Goal: Task Accomplishment & Management: Complete application form

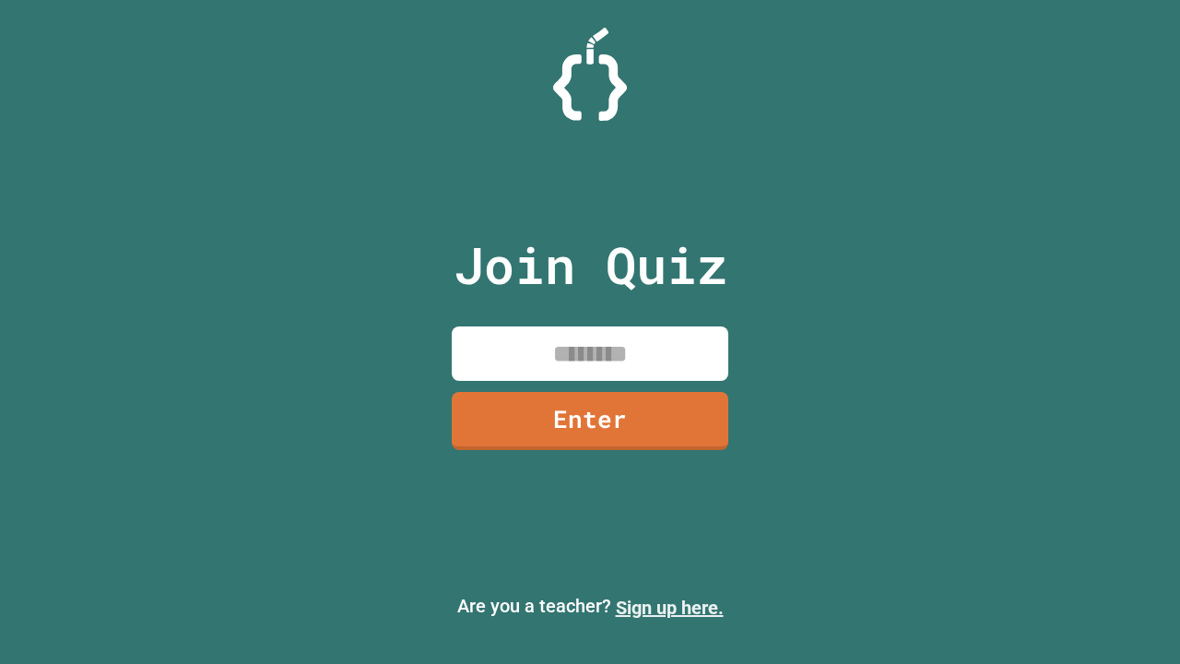
click at [661, 608] on link "Sign up here." at bounding box center [670, 608] width 108 height 22
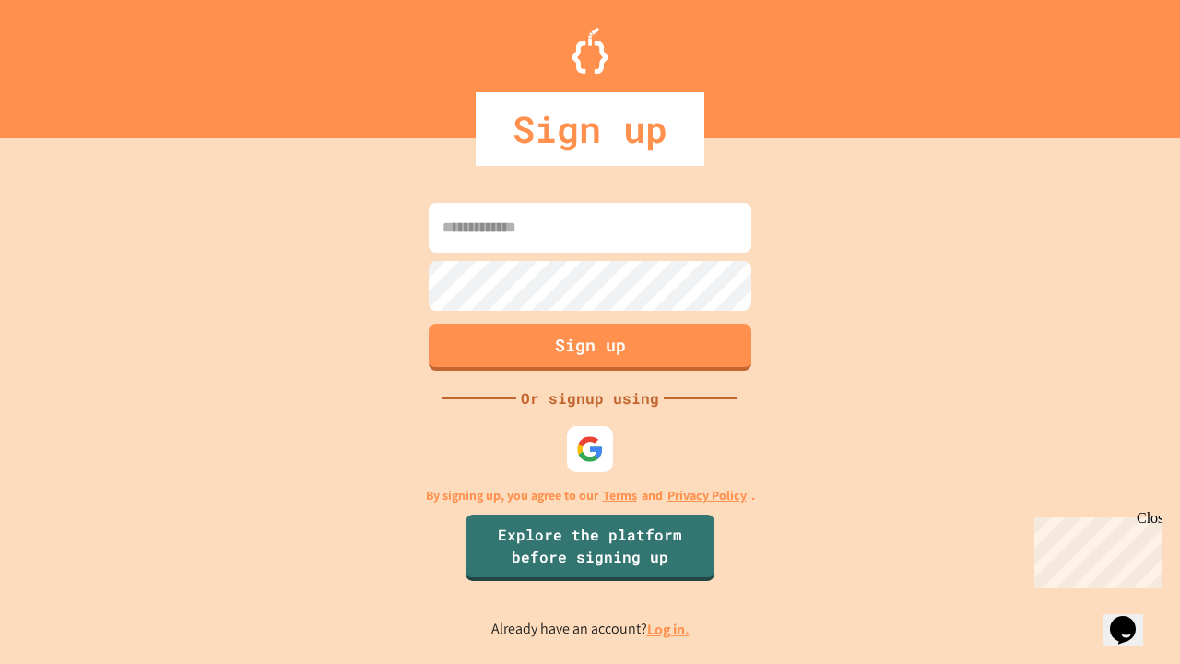
click at [670, 629] on link "Log in." at bounding box center [668, 629] width 42 height 19
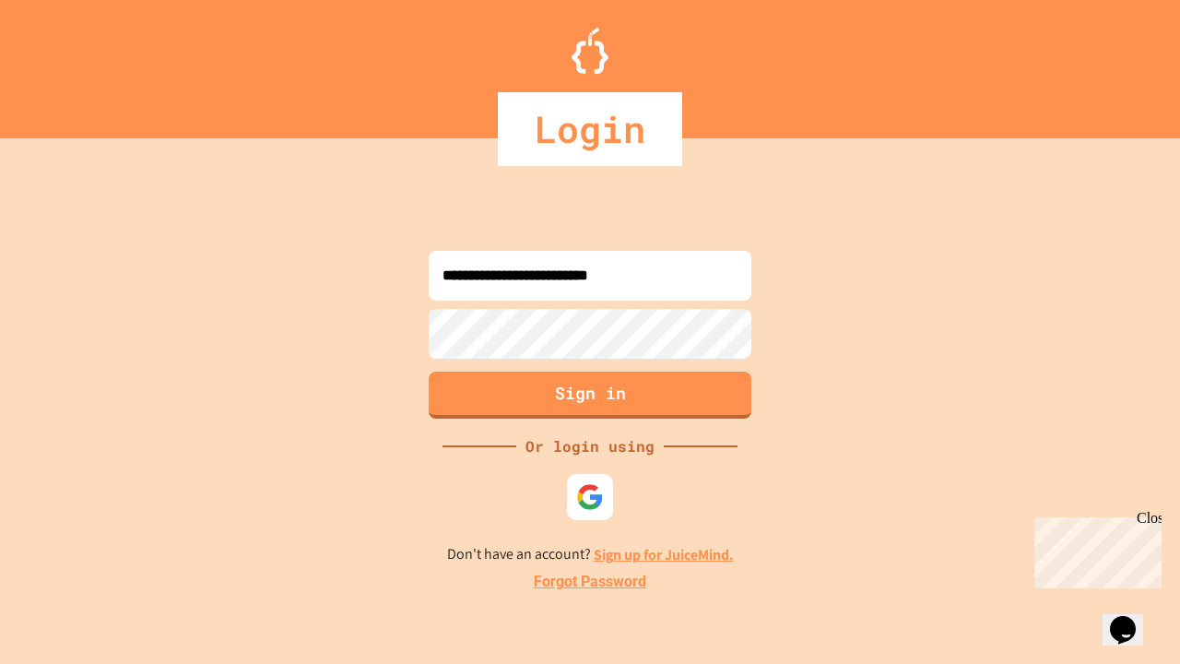
type input "**********"
